Goal: Task Accomplishment & Management: Use online tool/utility

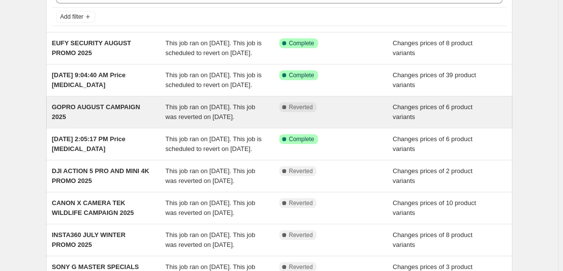
scroll to position [44, 0]
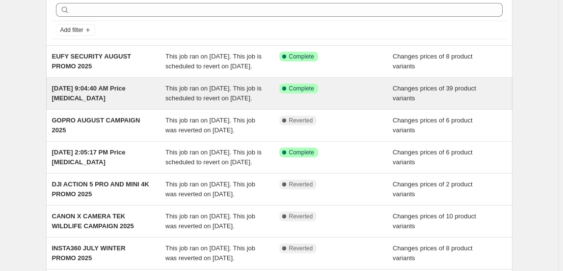
click at [203, 102] on span "This job ran on [DATE]. This job is scheduled to revert on [DATE]." at bounding box center [213, 92] width 96 height 17
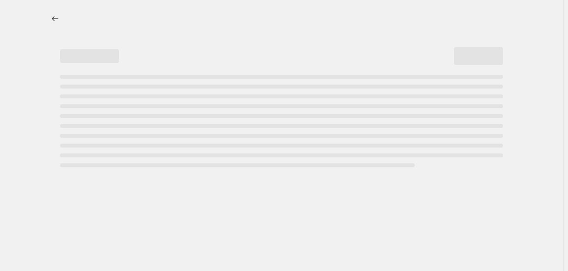
select select "collection"
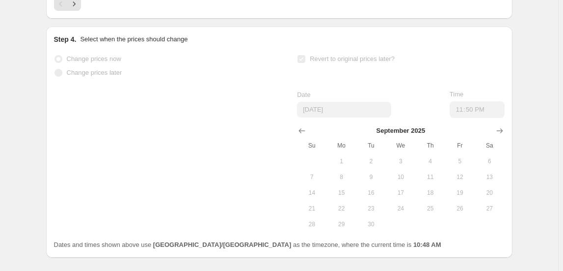
scroll to position [759, 0]
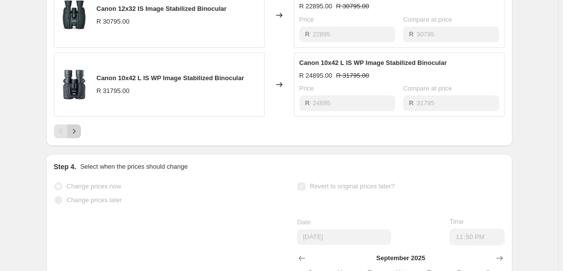
click at [71, 138] on button "Next" at bounding box center [74, 131] width 14 height 14
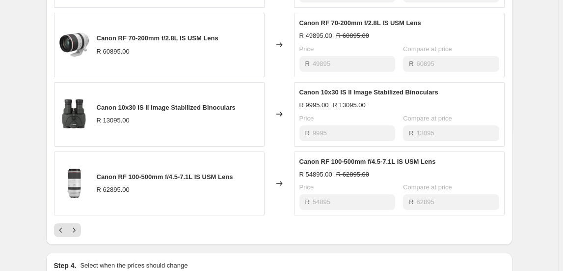
scroll to position [669, 0]
click at [61, 235] on icon "Previous" at bounding box center [61, 230] width 10 height 10
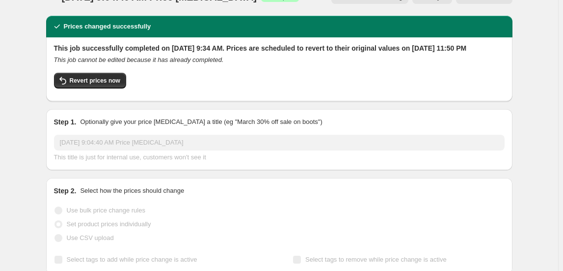
scroll to position [0, 0]
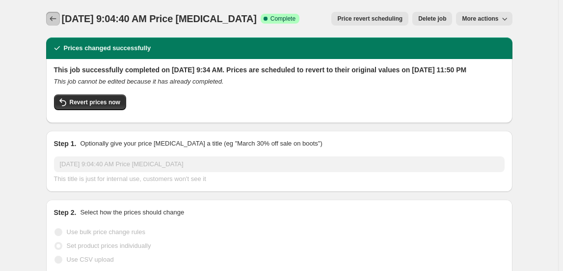
click at [55, 23] on icon "Price change jobs" at bounding box center [53, 19] width 10 height 10
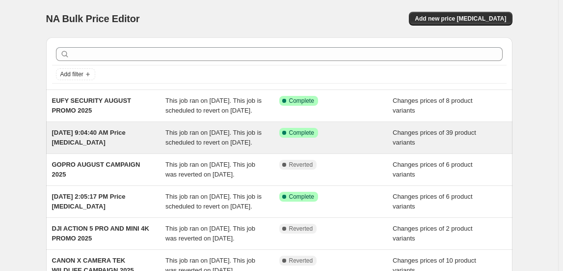
scroll to position [44, 0]
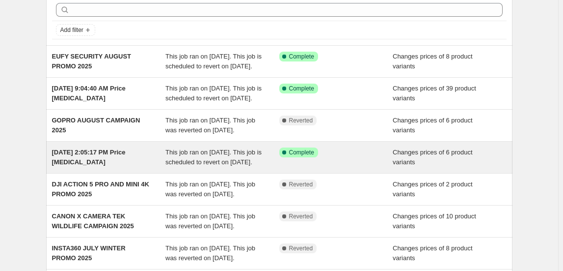
click at [111, 165] on span "Jul 25, 2025, 2:05:17 PM Price change job" at bounding box center [89, 156] width 74 height 17
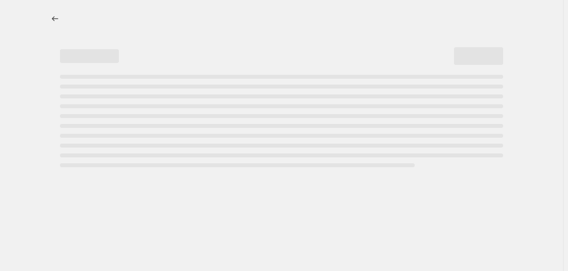
select select "collection"
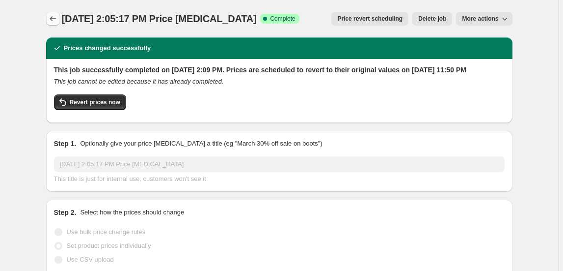
click at [54, 18] on icon "Price change jobs" at bounding box center [53, 19] width 10 height 10
